Goal: Check status

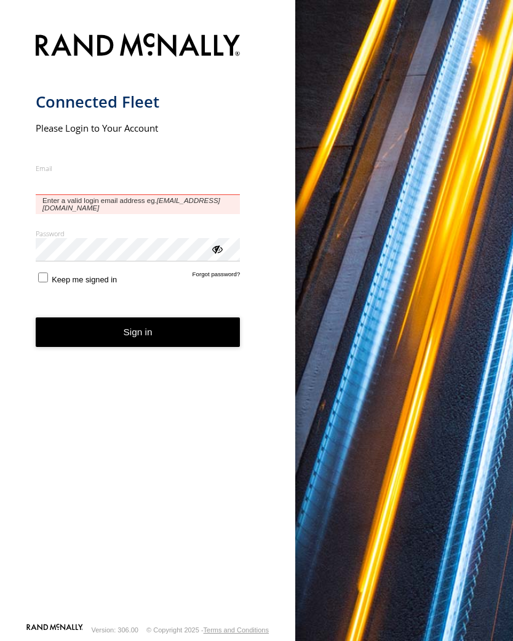
type input "**********"
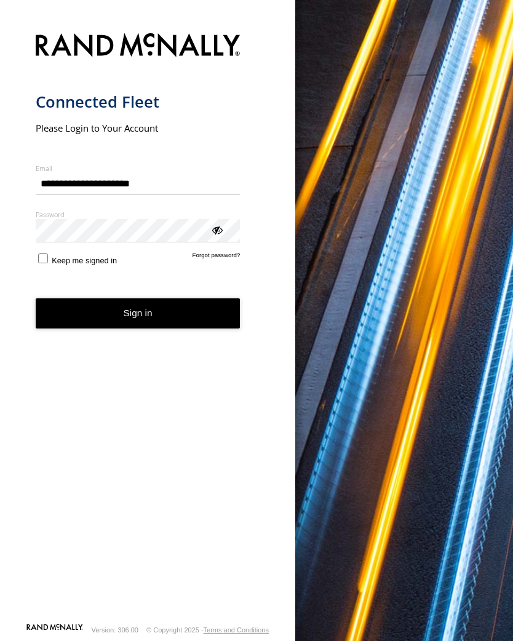
click at [138, 318] on button "Sign in" at bounding box center [138, 313] width 205 height 30
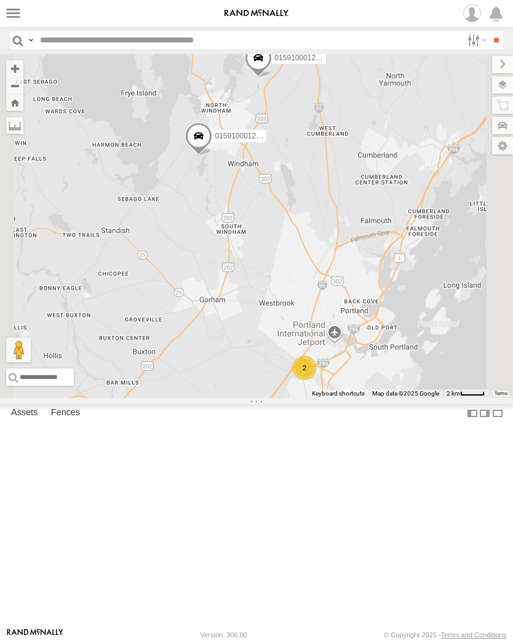
click at [0, 0] on div "015910001233835" at bounding box center [0, 0] width 0 height 0
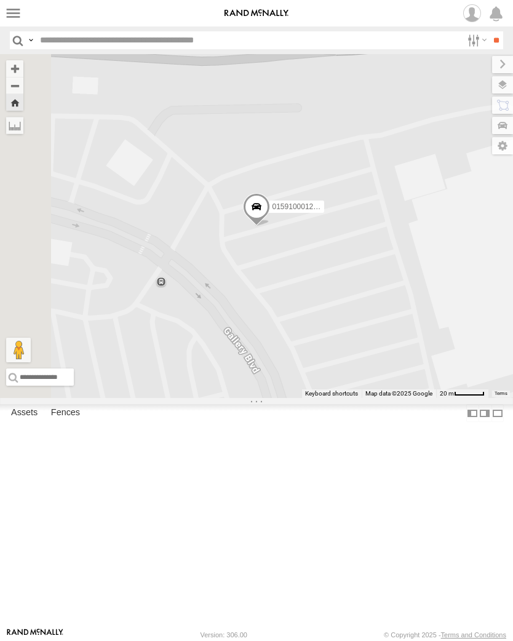
click at [15, 19] on label at bounding box center [13, 13] width 18 height 18
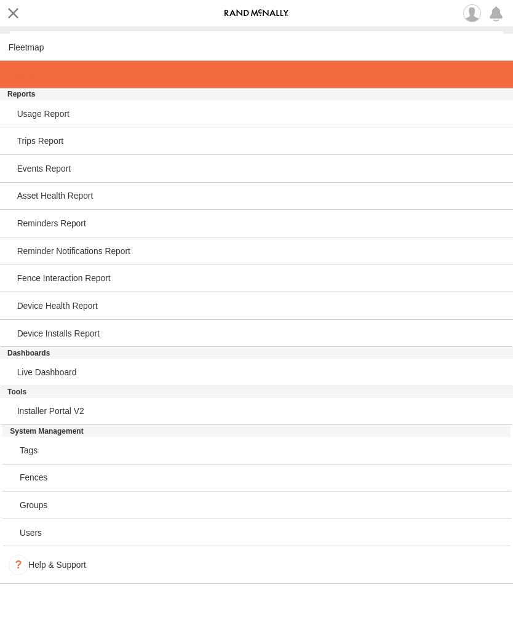
click at [22, 77] on span at bounding box center [21, 74] width 25 height 10
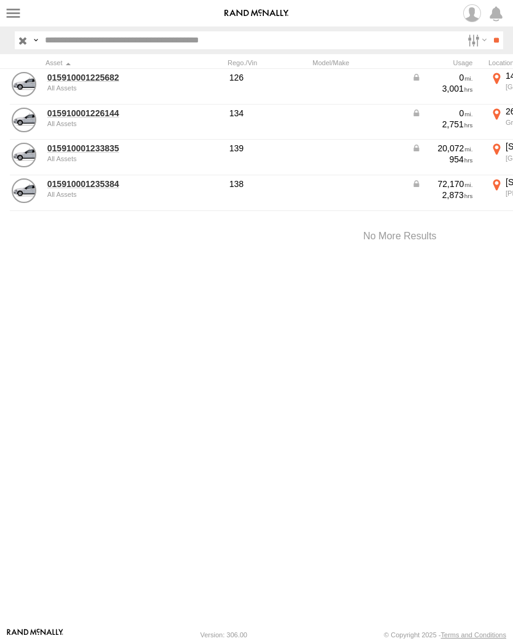
click at [69, 152] on link "015910001233835" at bounding box center [106, 148] width 119 height 11
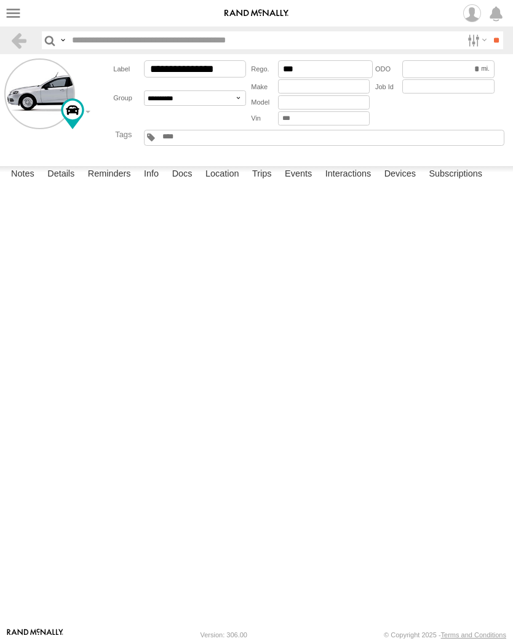
click at [296, 183] on label "Events" at bounding box center [297, 174] width 39 height 17
